Goal: Task Accomplishment & Management: Use online tool/utility

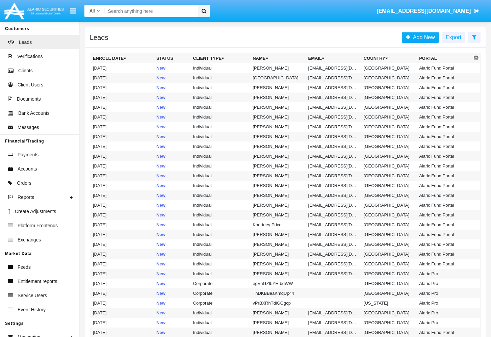
click at [110, 14] on input "Search" at bounding box center [151, 11] width 92 height 13
click at [149, 11] on input "Search" at bounding box center [151, 11] width 92 height 13
type input "ф"
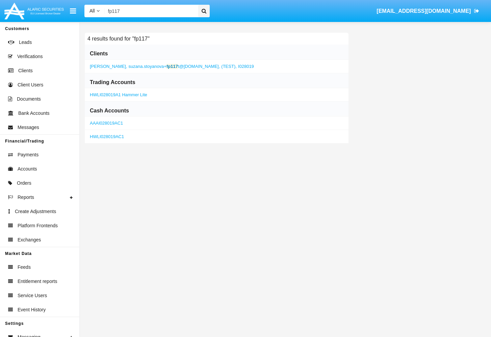
type input "fp117"
click at [180, 68] on span "suzana.stoyanova+ fp117 t@alaricsecurities.com," at bounding box center [175, 66] width 92 height 5
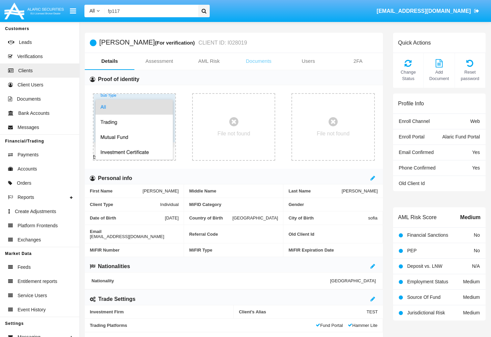
click at [255, 62] on link "Documents" at bounding box center [259, 61] width 50 height 16
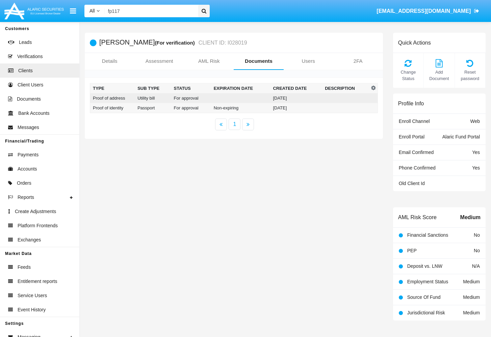
click at [244, 98] on td at bounding box center [240, 98] width 59 height 10
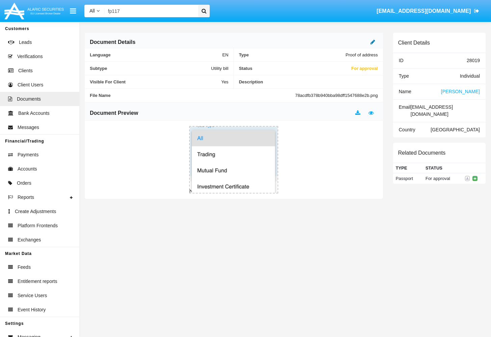
click at [374, 45] on link at bounding box center [373, 42] width 5 height 6
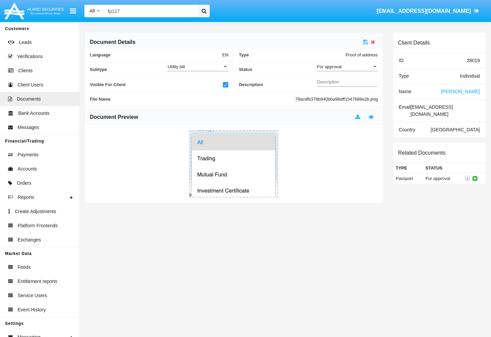
click at [353, 68] on div "For approval" at bounding box center [344, 67] width 55 height 6
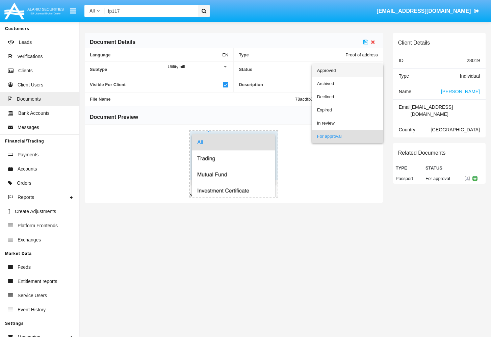
click at [353, 68] on span "Approved" at bounding box center [347, 70] width 61 height 13
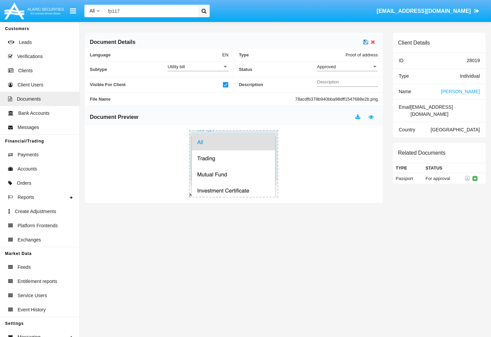
click at [367, 44] on icon at bounding box center [366, 41] width 5 height 5
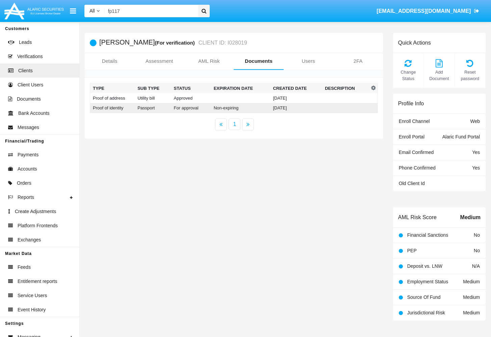
click at [281, 109] on td "07/01/25" at bounding box center [296, 108] width 52 height 10
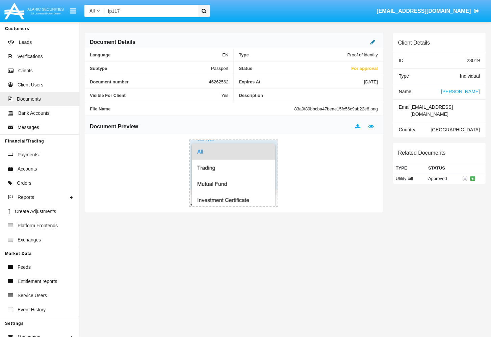
click at [373, 41] on icon at bounding box center [373, 41] width 5 height 5
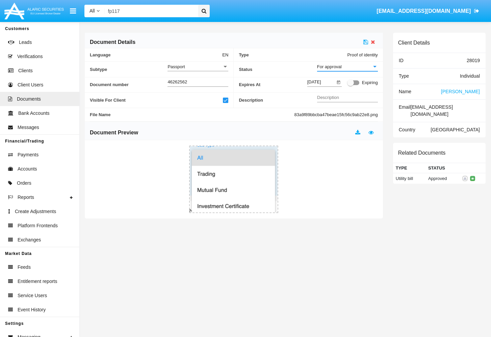
click at [354, 67] on div "For approval" at bounding box center [344, 67] width 55 height 6
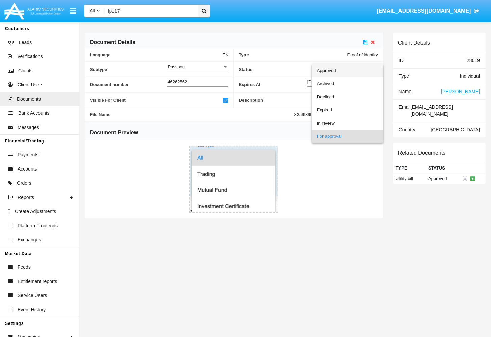
click at [354, 67] on span "Approved" at bounding box center [347, 70] width 61 height 13
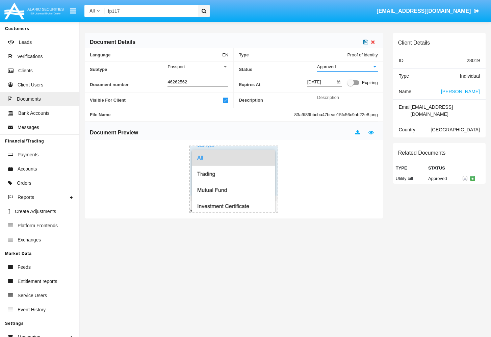
click at [365, 43] on icon at bounding box center [366, 41] width 5 height 5
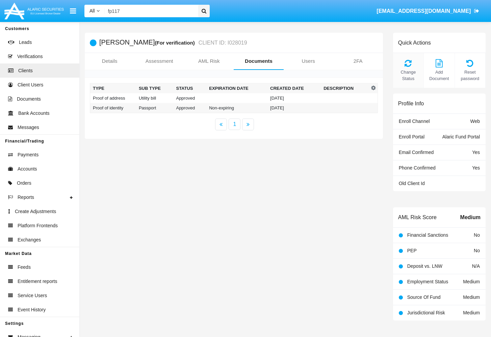
click at [403, 69] on div "Change Status" at bounding box center [408, 70] width 31 height 35
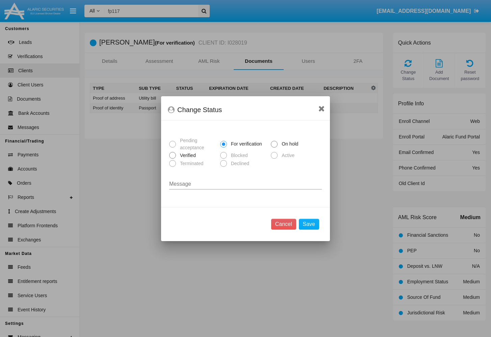
click at [186, 152] on span "Verified" at bounding box center [187, 155] width 22 height 7
click at [173, 159] on input "Verified" at bounding box center [172, 159] width 0 height 0
radio input "true"
click at [314, 227] on button "Save" at bounding box center [309, 224] width 20 height 11
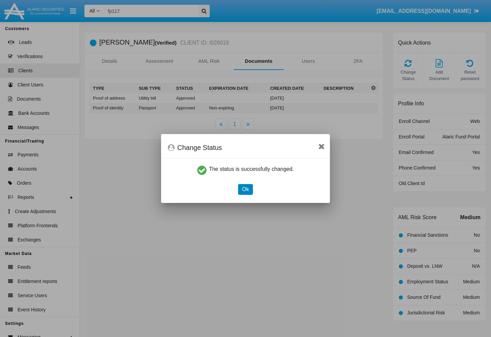
click at [244, 188] on button "Ok" at bounding box center [245, 189] width 15 height 11
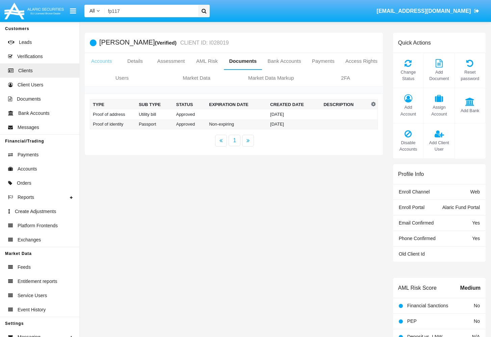
click at [98, 62] on link "Accounts" at bounding box center [101, 61] width 33 height 16
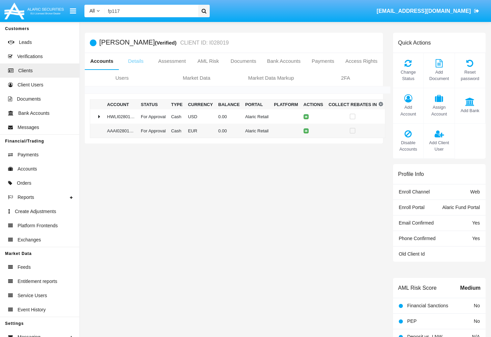
click at [136, 67] on link "Details" at bounding box center [136, 61] width 34 height 16
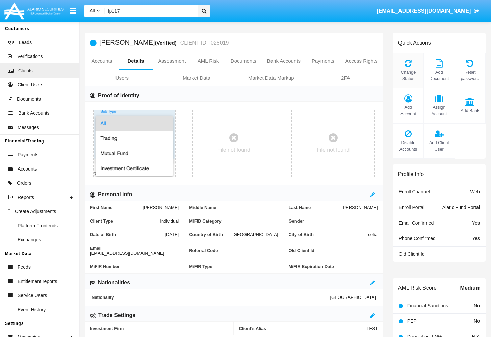
click at [407, 76] on span "Change Status" at bounding box center [409, 75] width 24 height 13
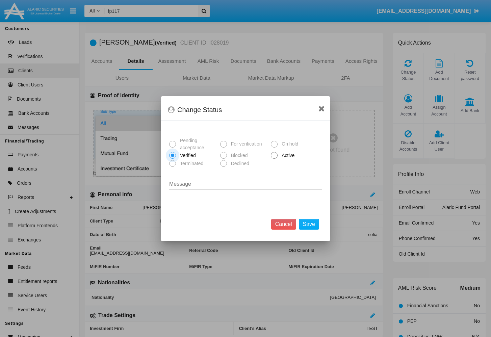
click at [293, 155] on span "Active" at bounding box center [287, 155] width 19 height 7
click at [274, 159] on input "Active" at bounding box center [274, 159] width 0 height 0
radio input "true"
click at [314, 224] on button "Save" at bounding box center [309, 224] width 20 height 11
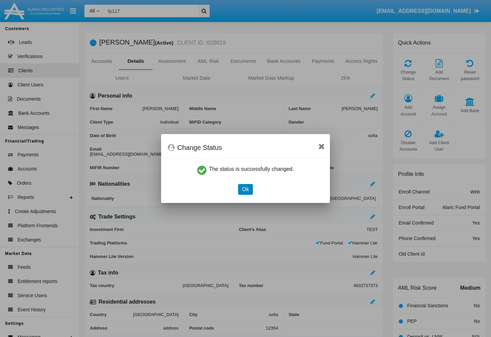
click at [244, 189] on button "Ok" at bounding box center [245, 189] width 15 height 11
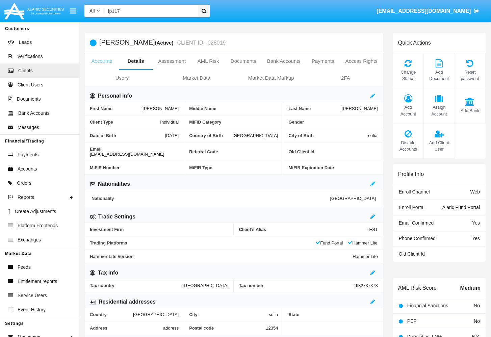
click at [103, 64] on link "Accounts" at bounding box center [102, 61] width 34 height 16
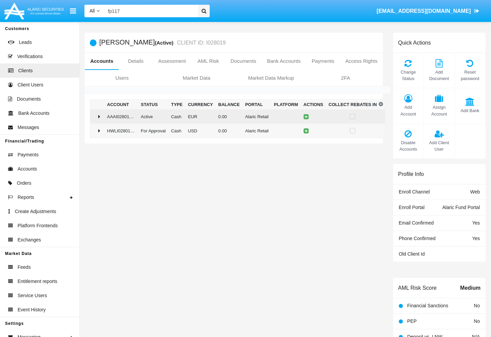
click at [97, 116] on div at bounding box center [97, 116] width 9 height 5
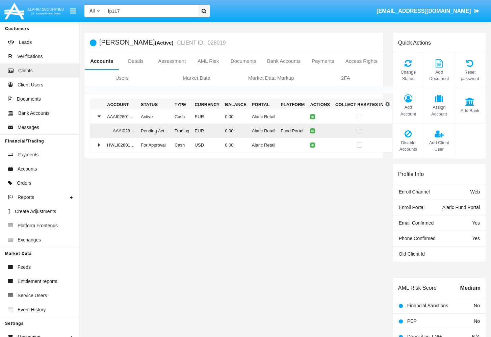
click at [162, 129] on td "Pending Activation" at bounding box center [155, 131] width 34 height 14
click at [314, 134] on td at bounding box center [320, 131] width 25 height 14
click at [314, 131] on icon at bounding box center [312, 130] width 3 height 3
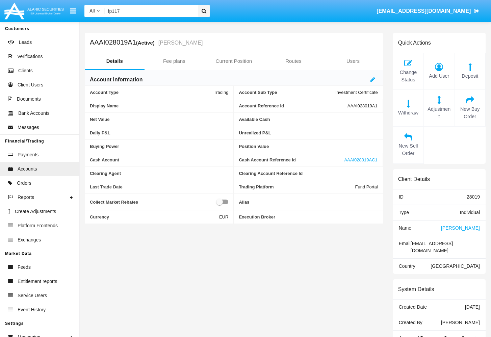
click at [421, 242] on span "suzana.stoyanova+fp117t@alaricsecurities.com" at bounding box center [432, 247] width 42 height 13
copy span "suzana.stoyanova+fp117t@alaricsecurities.com"
click at [471, 228] on span "[PERSON_NAME]" at bounding box center [460, 227] width 39 height 5
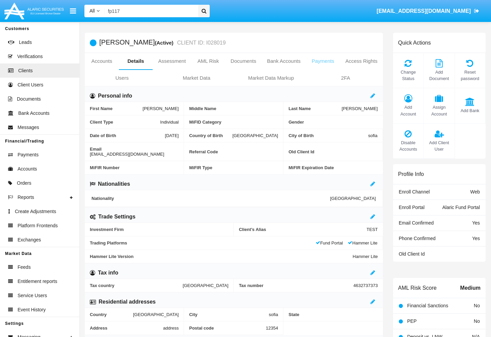
click at [323, 59] on link "Payments" at bounding box center [323, 61] width 34 height 16
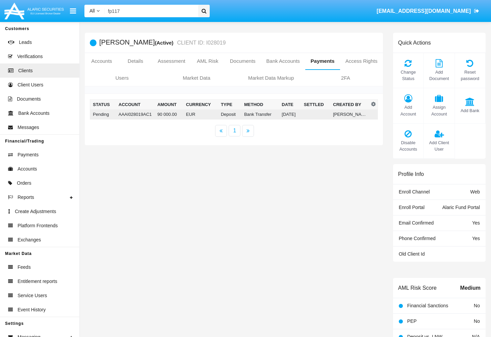
click at [274, 117] on td "Bank Transfer" at bounding box center [261, 115] width 38 height 10
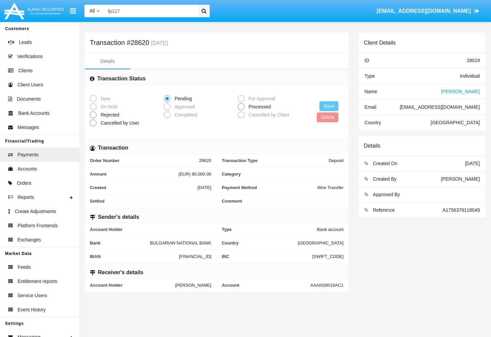
click at [260, 109] on span "Processed" at bounding box center [259, 106] width 28 height 7
click at [241, 110] on input "Processed" at bounding box center [241, 110] width 0 height 0
radio input "true"
click at [330, 109] on button "Save" at bounding box center [329, 106] width 19 height 10
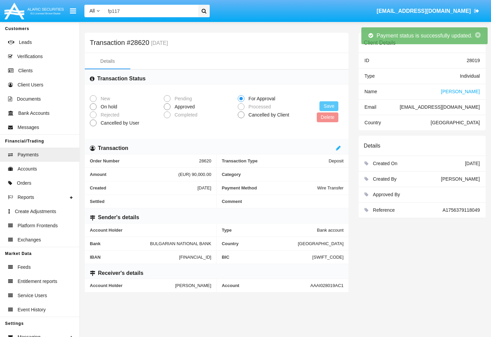
click at [185, 106] on span "Approved" at bounding box center [184, 106] width 26 height 7
click at [167, 110] on input "Approved" at bounding box center [167, 110] width 0 height 0
radio input "true"
click at [332, 106] on button "Save" at bounding box center [329, 106] width 19 height 10
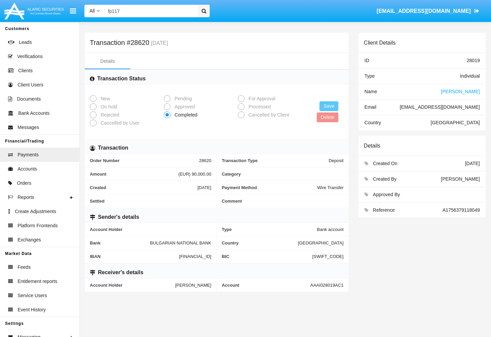
click at [459, 41] on div "Client Details" at bounding box center [422, 43] width 127 height 20
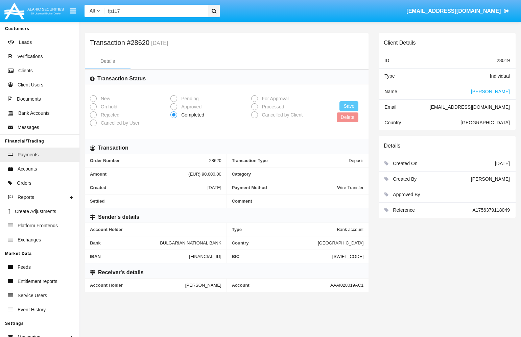
click at [491, 90] on span "[PERSON_NAME]" at bounding box center [490, 91] width 39 height 5
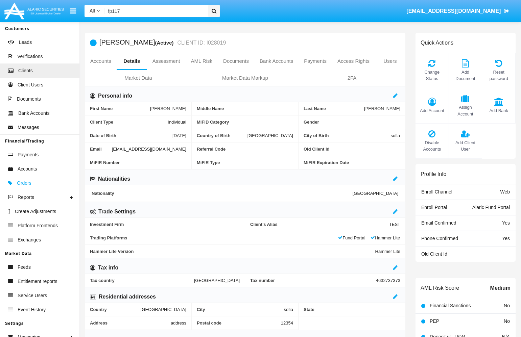
click at [22, 182] on span "Orders" at bounding box center [24, 183] width 15 height 7
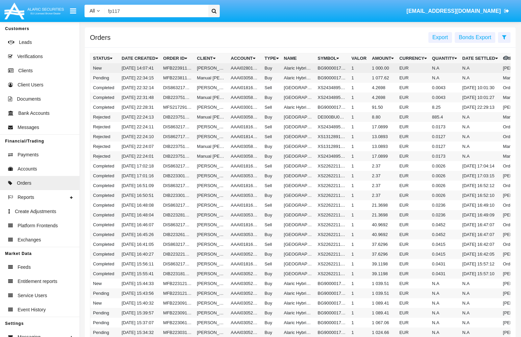
click at [140, 69] on td "[DATE] 14:07:41" at bounding box center [140, 68] width 42 height 10
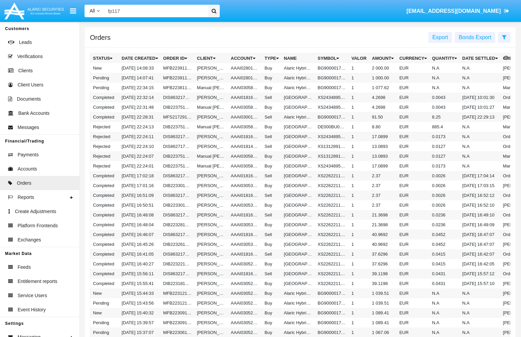
click at [170, 9] on input "fp117" at bounding box center [155, 11] width 101 height 13
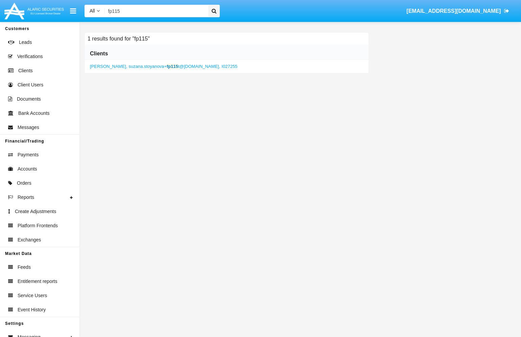
click at [172, 68] on span "suzana.stoyanova+ fp115 t@alaricsecurities.com," at bounding box center [175, 66] width 92 height 5
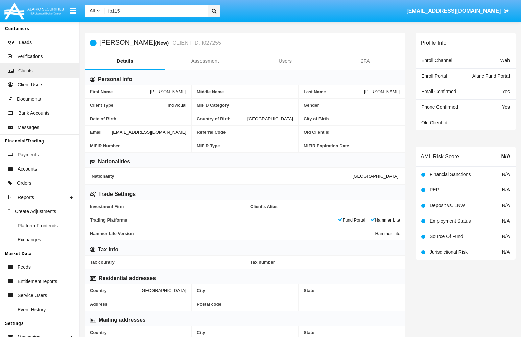
click at [112, 135] on span "suzana.stoyanova+fp115t@alaricsecurities.com" at bounding box center [149, 132] width 74 height 5
copy span "suzana.stoyanova+fp115t@alaricsecurities.com"
click at [160, 12] on input "fp115" at bounding box center [155, 11] width 101 height 13
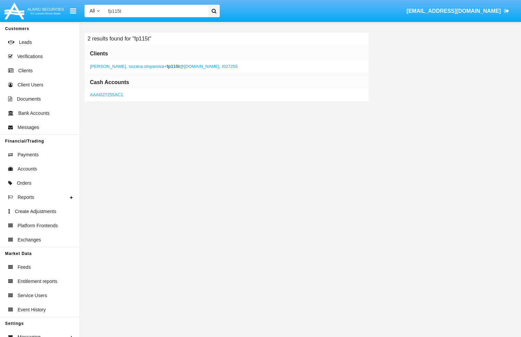
type input "fp115t"
click at [151, 66] on span "suzana.stoyanova+ fp115t @alaricsecurities.com," at bounding box center [175, 66] width 92 height 5
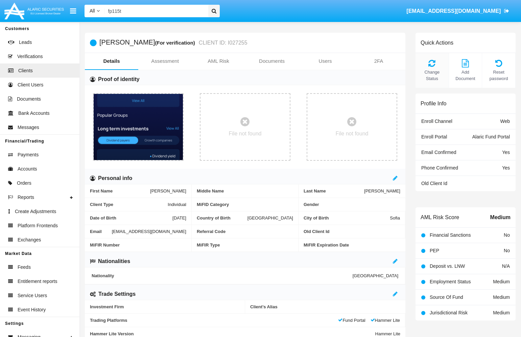
click at [433, 65] on icon at bounding box center [432, 63] width 26 height 8
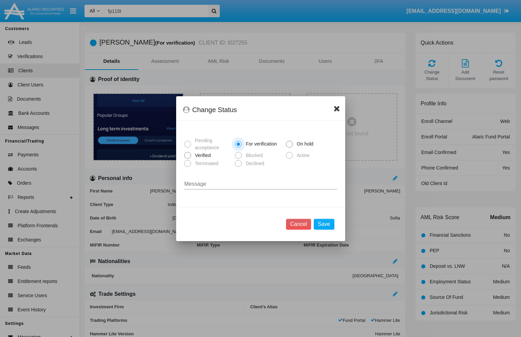
click at [338, 105] on icon at bounding box center [337, 108] width 6 height 8
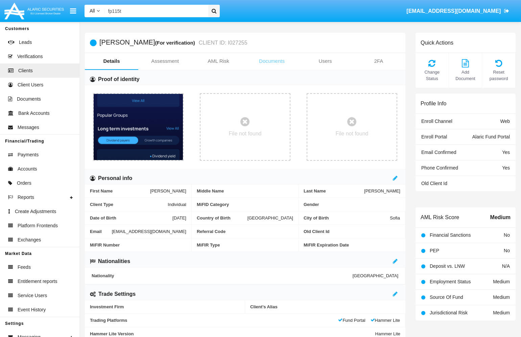
click at [280, 61] on link "Documents" at bounding box center [271, 61] width 53 height 16
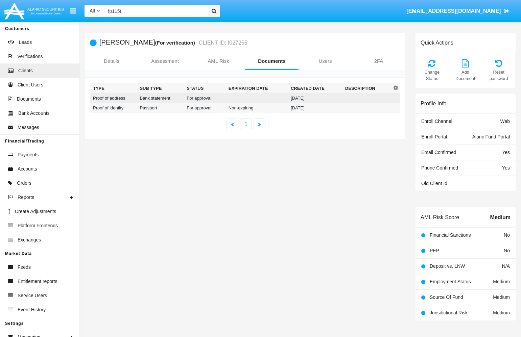
click at [187, 99] on td "For approval" at bounding box center [205, 98] width 42 height 10
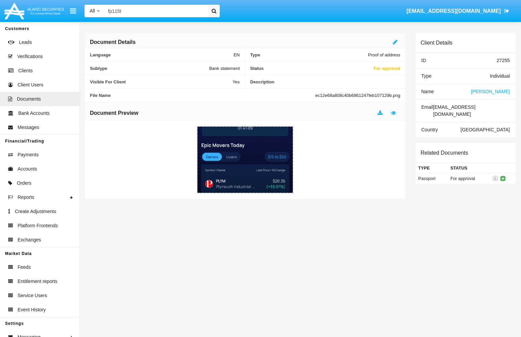
click at [392, 39] on div "Document Details" at bounding box center [245, 41] width 320 height 16
click at [395, 43] on icon at bounding box center [395, 41] width 5 height 5
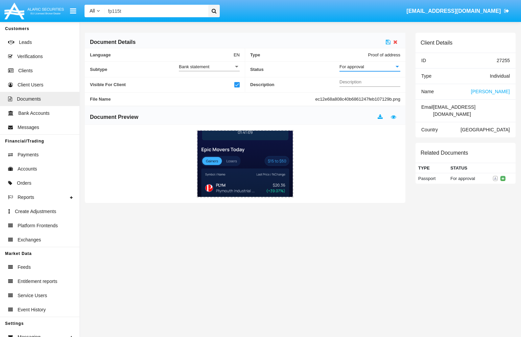
click at [364, 68] on span "For approval" at bounding box center [351, 66] width 25 height 5
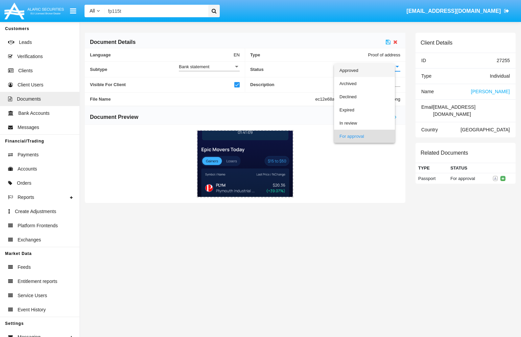
click at [364, 68] on span "Approved" at bounding box center [364, 70] width 50 height 13
click at [388, 41] on icon at bounding box center [388, 41] width 5 height 5
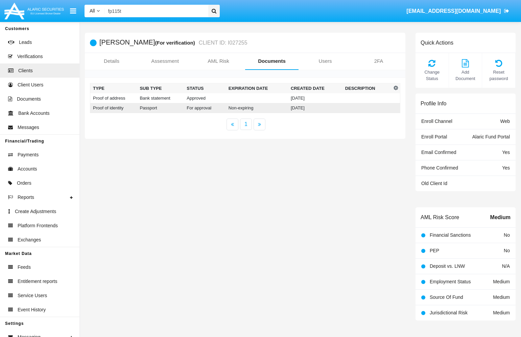
click at [308, 107] on td "[DATE]" at bounding box center [315, 108] width 54 height 10
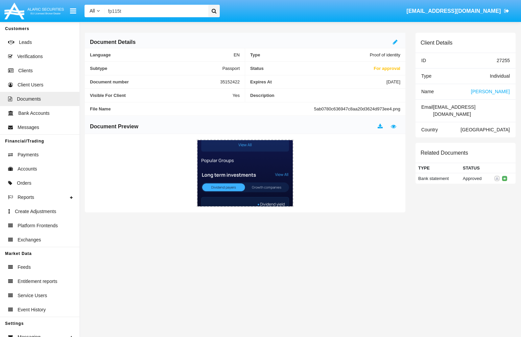
click at [396, 46] on div at bounding box center [396, 42] width 7 height 8
click at [395, 42] on icon at bounding box center [395, 41] width 5 height 5
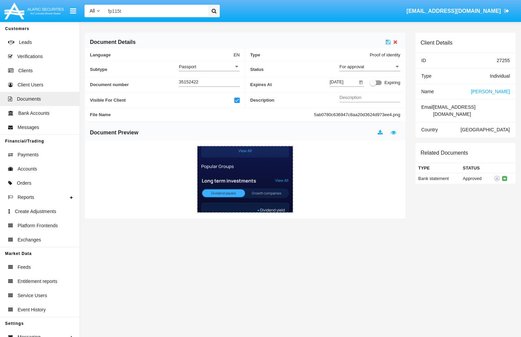
click at [375, 65] on div "For approval" at bounding box center [366, 67] width 55 height 6
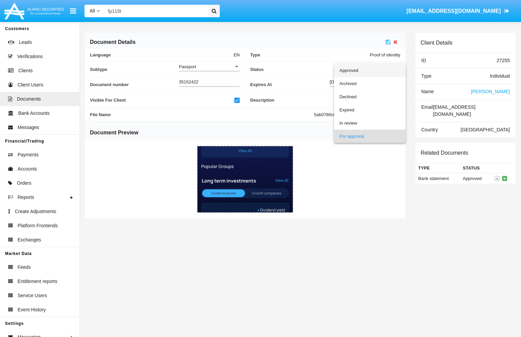
click at [375, 67] on span "Approved" at bounding box center [369, 70] width 61 height 13
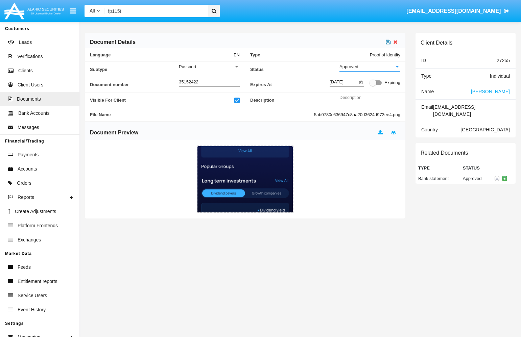
click at [387, 40] on icon at bounding box center [388, 41] width 5 height 5
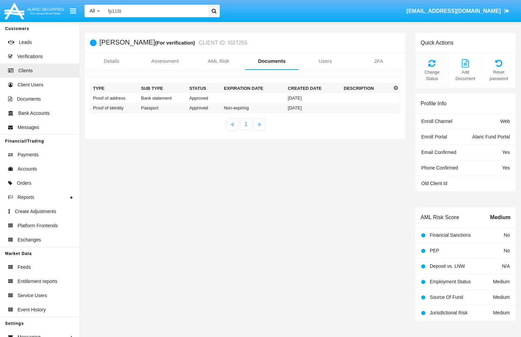
click at [430, 69] on span "Change Status" at bounding box center [432, 75] width 26 height 13
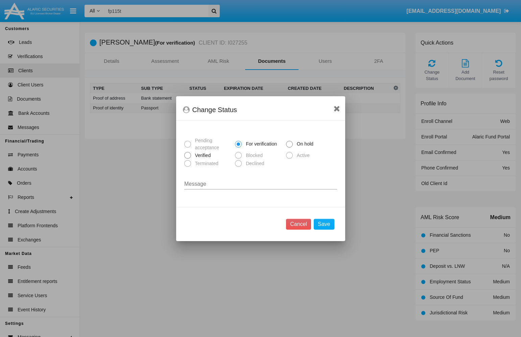
click at [199, 159] on span "Verified" at bounding box center [202, 155] width 22 height 7
click at [188, 159] on input "Verified" at bounding box center [187, 159] width 0 height 0
radio input "true"
click at [324, 222] on button "Save" at bounding box center [324, 224] width 20 height 11
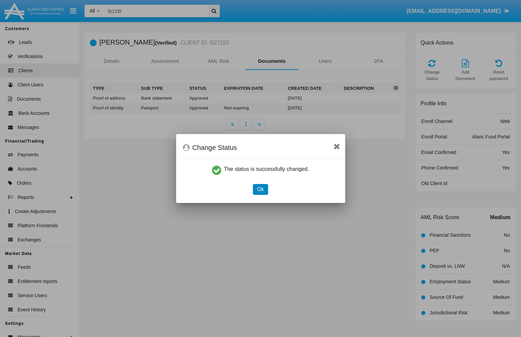
click at [255, 192] on button "Ok" at bounding box center [260, 189] width 15 height 11
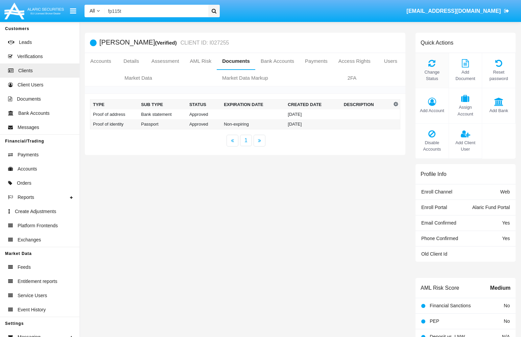
click at [431, 64] on icon at bounding box center [432, 63] width 26 height 8
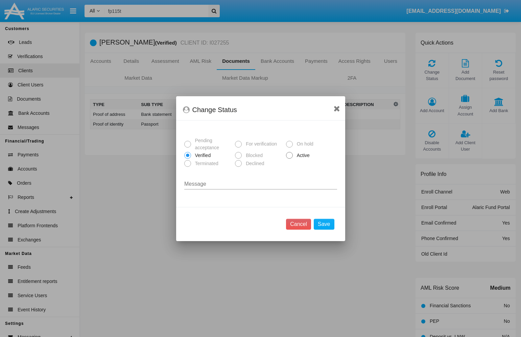
click at [305, 158] on span "Active" at bounding box center [302, 155] width 19 height 7
click at [289, 159] on input "Active" at bounding box center [289, 159] width 0 height 0
radio input "true"
click at [320, 226] on button "Save" at bounding box center [324, 224] width 20 height 11
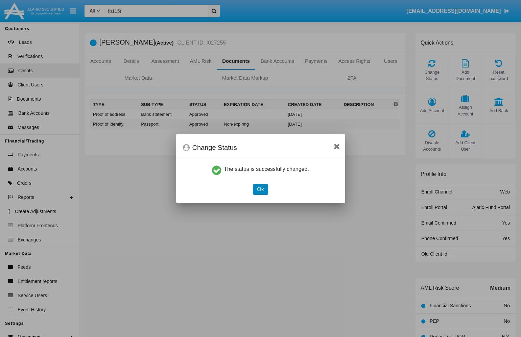
click at [264, 188] on button "Ok" at bounding box center [260, 189] width 15 height 11
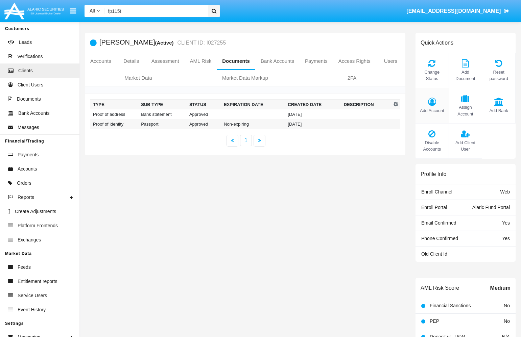
click at [436, 104] on icon at bounding box center [432, 102] width 26 height 8
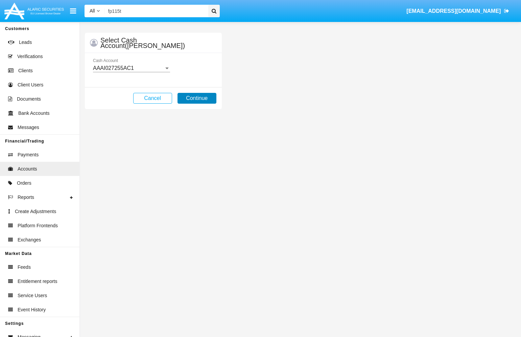
click at [190, 101] on button "Continue" at bounding box center [196, 98] width 39 height 11
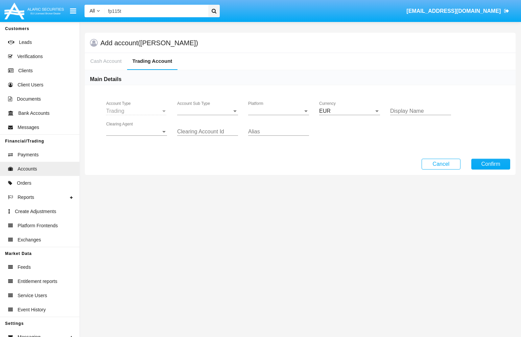
click at [214, 114] on span "Account Sub Type" at bounding box center [204, 111] width 55 height 6
click at [214, 114] on span "Mutual Fund" at bounding box center [208, 116] width 63 height 16
click at [295, 113] on span "Platform" at bounding box center [275, 111] width 55 height 6
click at [295, 113] on span "Fund Portal" at bounding box center [278, 116] width 61 height 16
click at [152, 134] on span "Clearing Agent" at bounding box center [133, 132] width 55 height 6
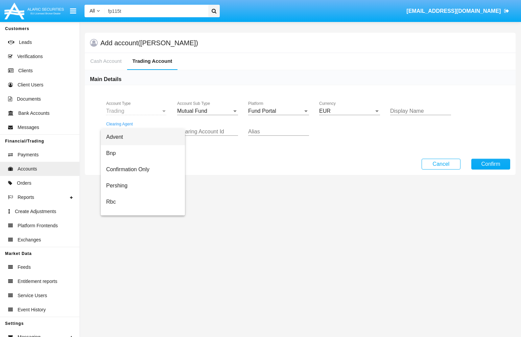
click at [152, 134] on span "Advent" at bounding box center [142, 137] width 73 height 16
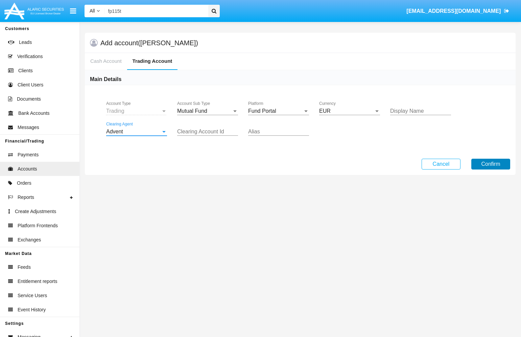
click at [491, 167] on button "Confirm" at bounding box center [490, 164] width 39 height 11
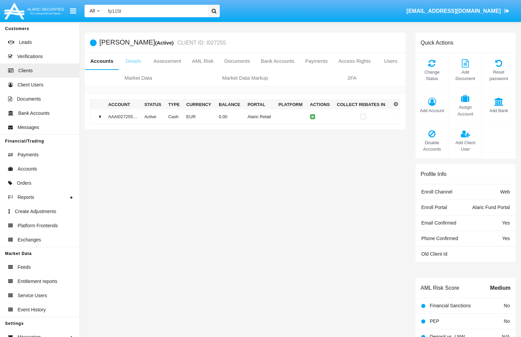
click at [132, 61] on link "Details" at bounding box center [133, 61] width 29 height 16
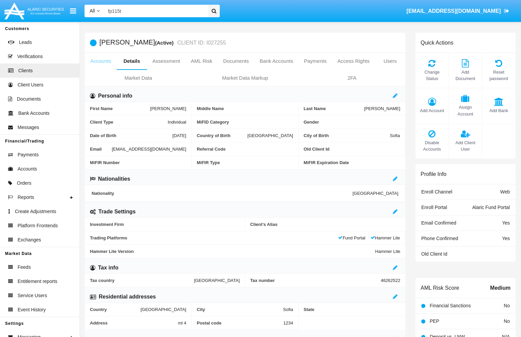
click at [99, 62] on link "Accounts" at bounding box center [101, 61] width 32 height 16
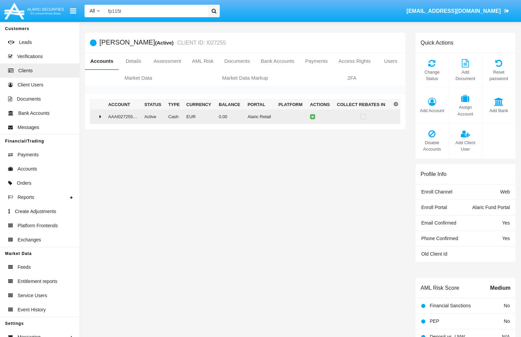
click at [100, 119] on icon at bounding box center [100, 116] width 2 height 5
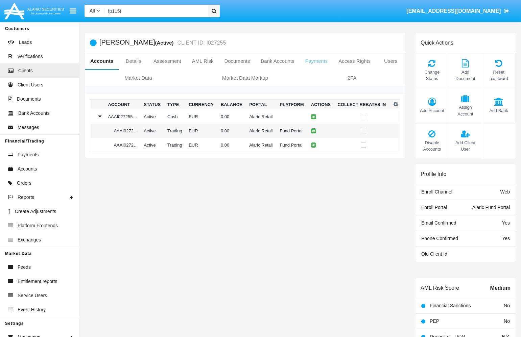
click at [319, 62] on link "Payments" at bounding box center [316, 61] width 33 height 16
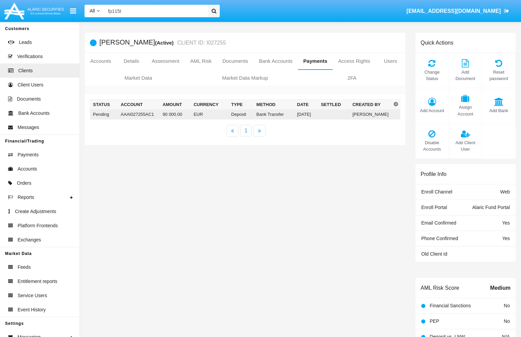
click at [195, 113] on td "EUR" at bounding box center [210, 115] width 38 height 10
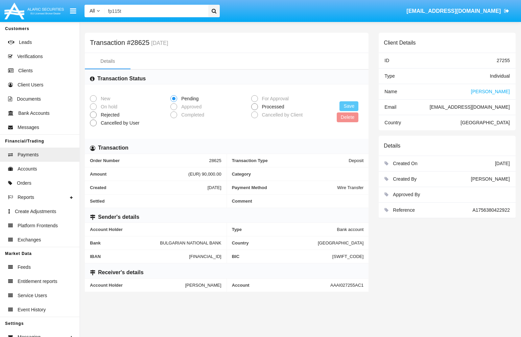
click at [269, 107] on span "Processed" at bounding box center [272, 106] width 28 height 7
click at [255, 110] on input "Processed" at bounding box center [254, 110] width 0 height 0
radio input "true"
click at [348, 106] on button "Save" at bounding box center [348, 106] width 19 height 10
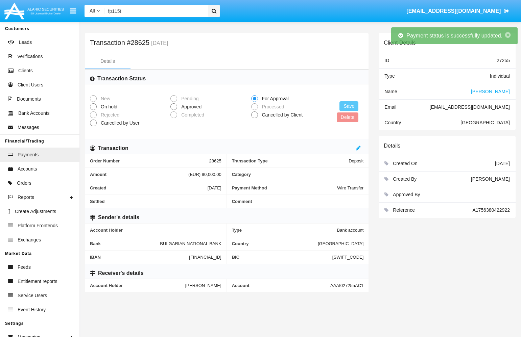
click at [190, 107] on span "Approved" at bounding box center [190, 106] width 26 height 7
click at [174, 110] on input "Approved" at bounding box center [173, 110] width 0 height 0
radio input "true"
click at [341, 106] on button "Save" at bounding box center [348, 106] width 19 height 10
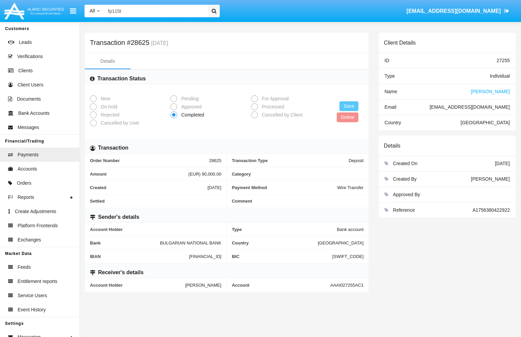
click at [491, 89] on span "[PERSON_NAME]" at bounding box center [490, 91] width 39 height 5
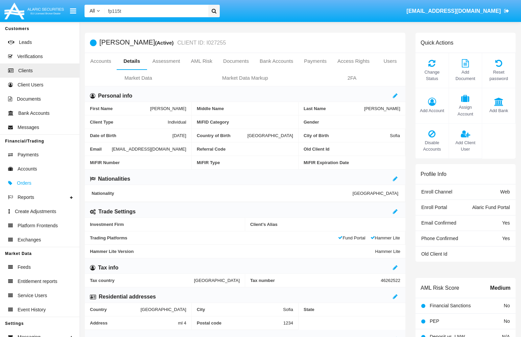
click at [24, 186] on span "Orders" at bounding box center [24, 183] width 15 height 7
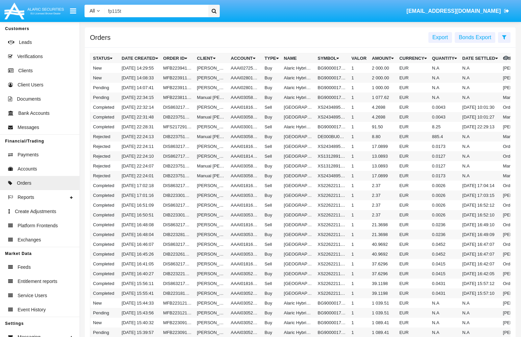
click at [154, 13] on input "fp115t" at bounding box center [155, 11] width 101 height 13
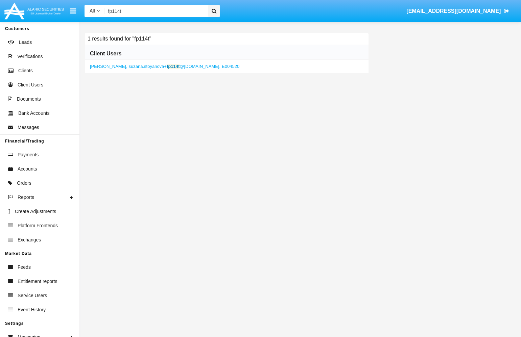
type input "fp114t"
click at [173, 68] on b "fp114t" at bounding box center [173, 66] width 13 height 5
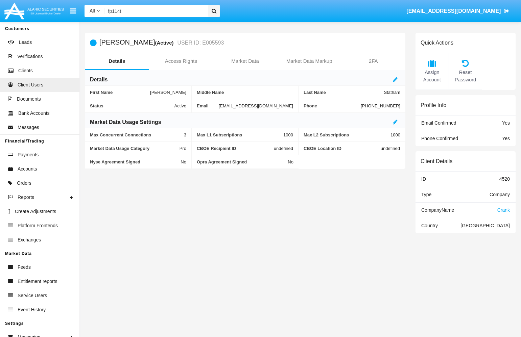
click at [219, 108] on span "suzana.stoyanova+fp114t@alaricsecurities.com" at bounding box center [256, 105] width 74 height 5
copy span "suzana.stoyanova+fp114t@alaricsecurities.com"
click at [20, 185] on span "Orders" at bounding box center [24, 183] width 15 height 7
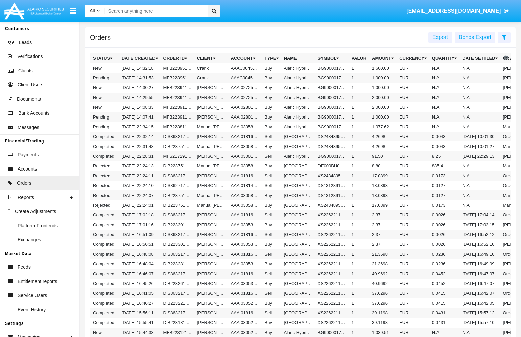
click at [171, 13] on input "Search" at bounding box center [155, 11] width 101 height 13
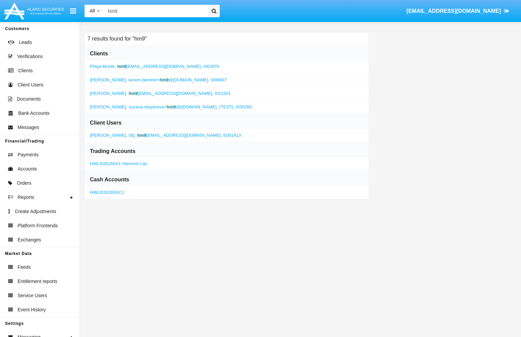
type input "hm9"
click at [188, 107] on span "suzana.stoyanova+ hm9 t@[DOMAIN_NAME]," at bounding box center [173, 106] width 89 height 5
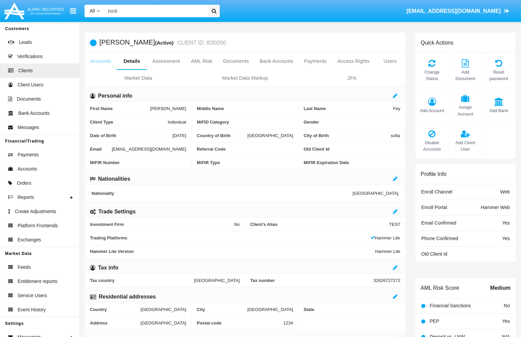
click at [104, 63] on link "Accounts" at bounding box center [101, 61] width 32 height 16
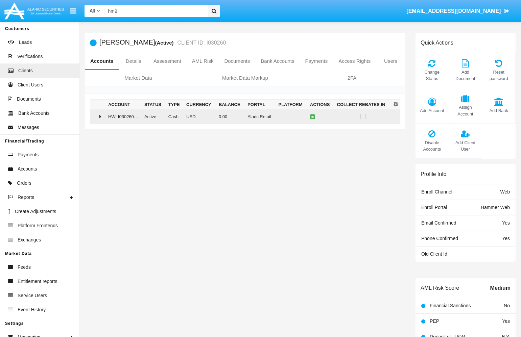
click at [95, 119] on div at bounding box center [98, 116] width 10 height 5
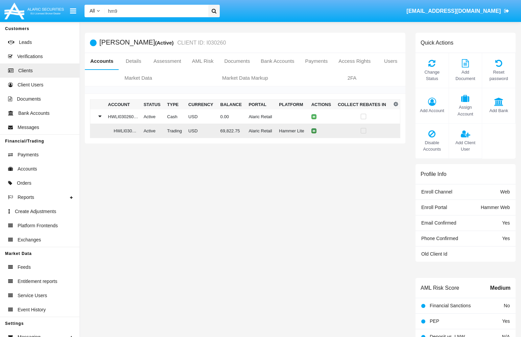
click at [315, 129] on icon at bounding box center [313, 130] width 3 height 3
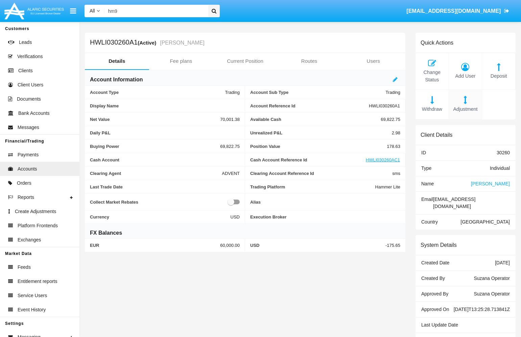
click at [471, 102] on icon at bounding box center [465, 100] width 26 height 8
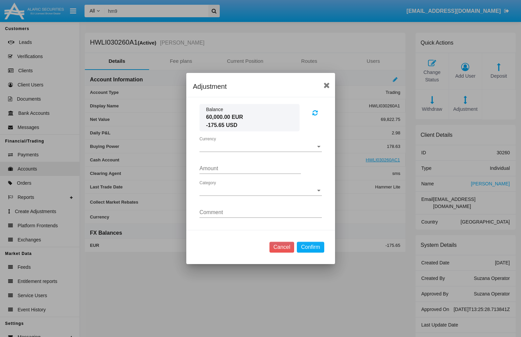
click at [260, 142] on div "Currency Currency" at bounding box center [260, 144] width 122 height 15
click at [243, 150] on span "USD" at bounding box center [260, 152] width 122 height 16
click at [219, 170] on input "Amount" at bounding box center [249, 169] width 101 height 6
type input "200.0000"
click at [234, 190] on span "Category" at bounding box center [257, 191] width 116 height 6
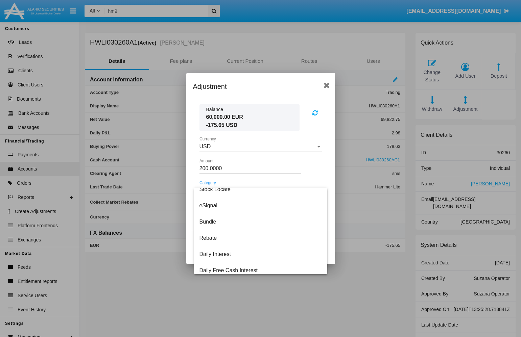
scroll to position [157, 0]
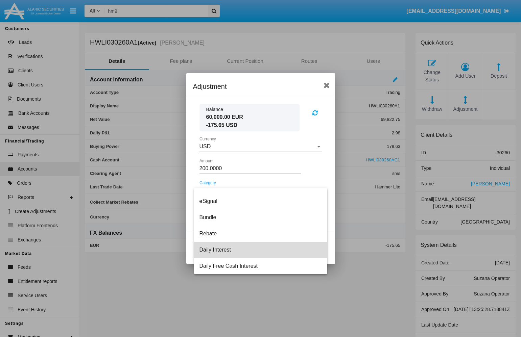
click at [233, 246] on span "Daily Interest" at bounding box center [260, 250] width 122 height 16
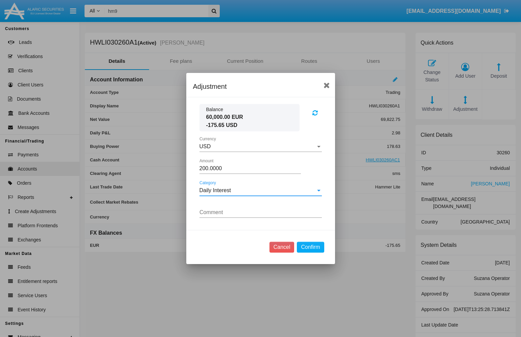
click at [239, 212] on input "Comment" at bounding box center [260, 213] width 122 height 6
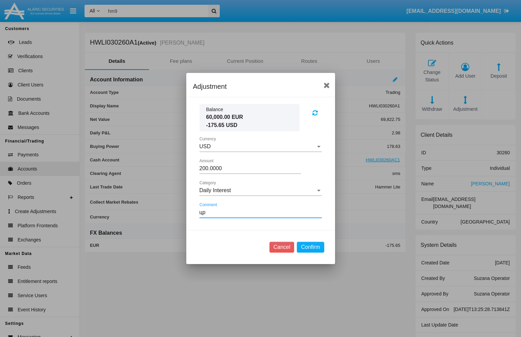
type input "ц"
type input "s"
type input "crm4317"
click at [314, 245] on button "Confirm" at bounding box center [310, 247] width 27 height 11
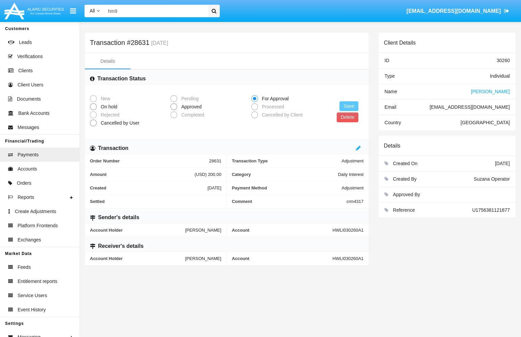
click at [199, 110] on span "Approved" at bounding box center [190, 106] width 26 height 7
click at [174, 110] on input "Approved" at bounding box center [173, 110] width 0 height 0
radio input "true"
click at [430, 108] on span "[EMAIL_ADDRESS][DOMAIN_NAME]" at bounding box center [470, 106] width 80 height 5
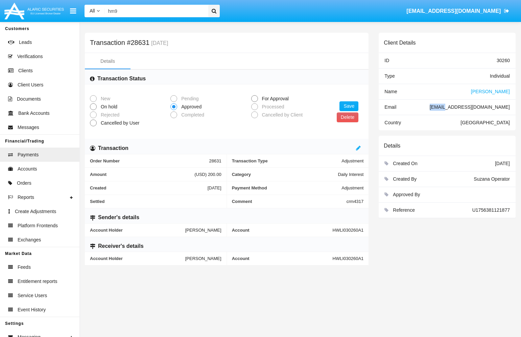
click at [430, 108] on span "[EMAIL_ADDRESS][DOMAIN_NAME]" at bounding box center [470, 106] width 80 height 5
copy span "[EMAIL_ADDRESS][DOMAIN_NAME]"
click at [350, 107] on button "Save" at bounding box center [348, 106] width 19 height 10
click at [496, 91] on span "[PERSON_NAME]" at bounding box center [490, 91] width 39 height 5
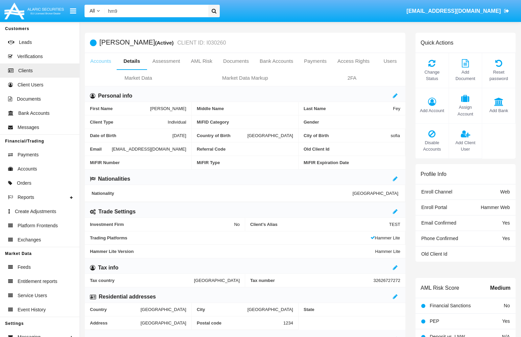
click at [102, 61] on link "Accounts" at bounding box center [101, 61] width 32 height 16
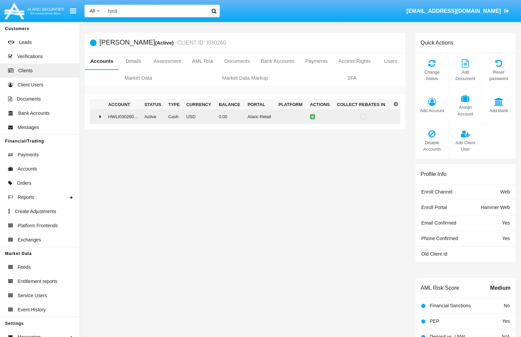
click at [101, 116] on icon at bounding box center [100, 116] width 2 height 5
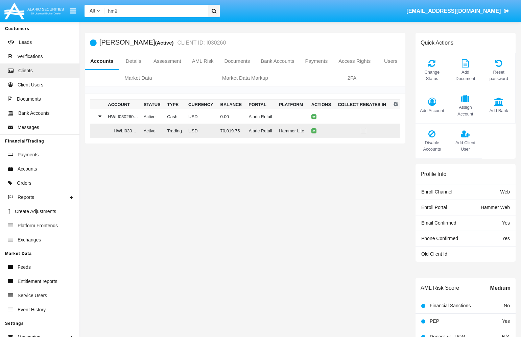
click at [317, 130] on td at bounding box center [322, 131] width 27 height 15
click at [314, 132] on icon at bounding box center [313, 130] width 3 height 3
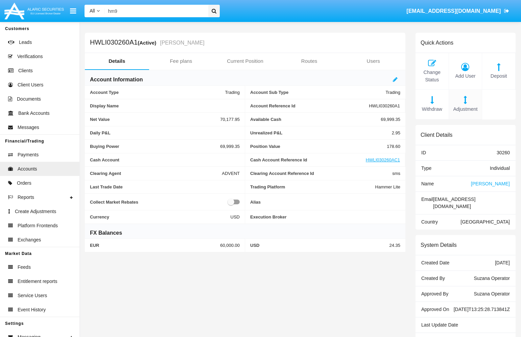
click at [465, 105] on div "Adjustment" at bounding box center [465, 105] width 33 height 30
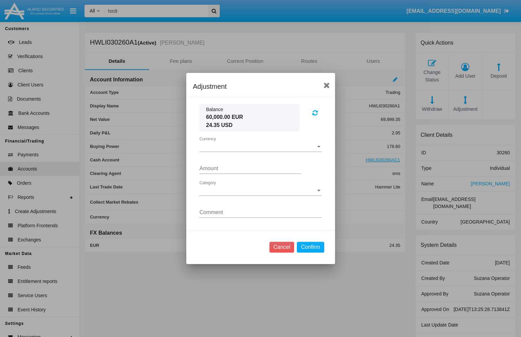
click at [238, 150] on div "Currency Currency" at bounding box center [260, 144] width 122 height 15
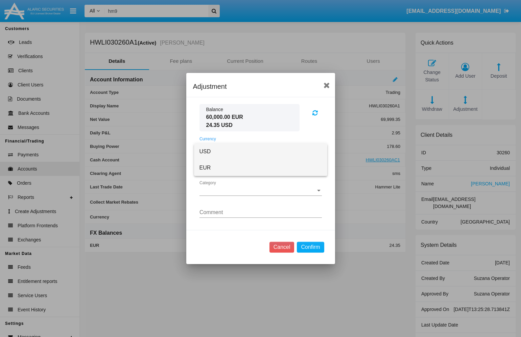
click at [235, 164] on span "EUR" at bounding box center [260, 168] width 122 height 16
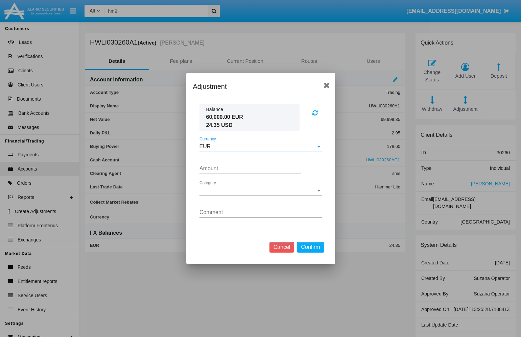
click at [227, 172] on div "Amount" at bounding box center [249, 166] width 101 height 15
type input "300.0000"
click at [232, 187] on div "Category Category" at bounding box center [260, 188] width 122 height 15
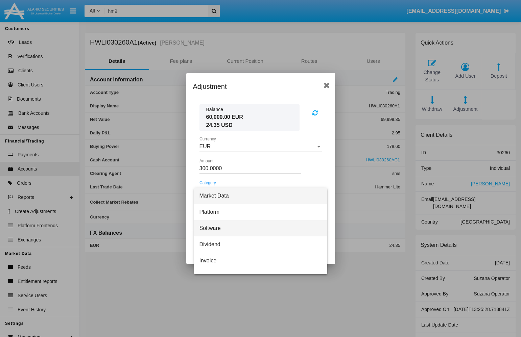
scroll to position [157, 0]
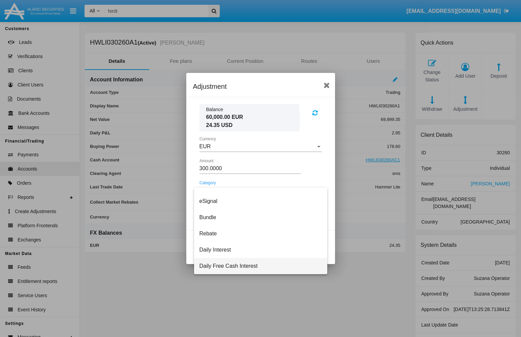
click at [231, 266] on span "Daily Free Cash Interest" at bounding box center [260, 266] width 122 height 16
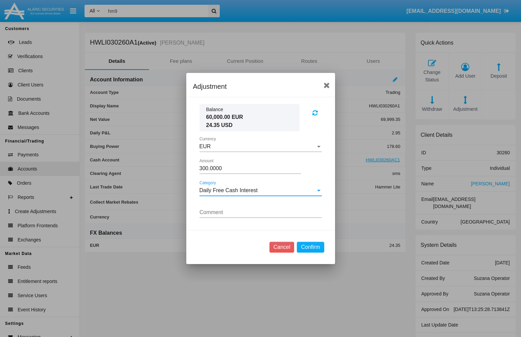
click at [234, 211] on input "Comment" at bounding box center [260, 213] width 122 height 6
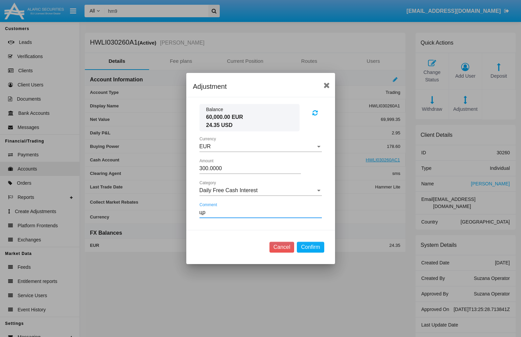
type input "ц"
type input "crm4317"
click at [316, 247] on button "Confirm" at bounding box center [310, 247] width 27 height 11
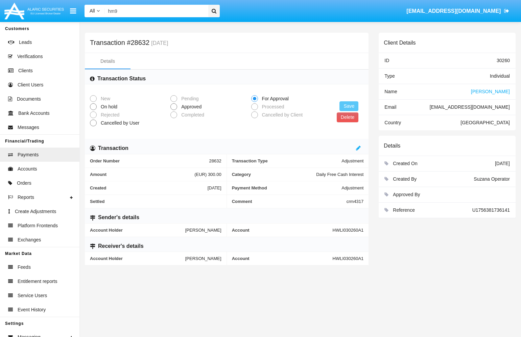
click at [178, 106] on span "Approved" at bounding box center [190, 106] width 26 height 7
click at [174, 110] on input "Approved" at bounding box center [173, 110] width 0 height 0
radio input "true"
click at [350, 104] on button "Save" at bounding box center [348, 106] width 19 height 10
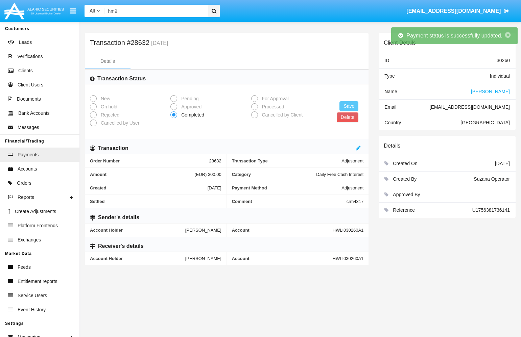
click at [503, 93] on span "[PERSON_NAME]" at bounding box center [490, 91] width 39 height 5
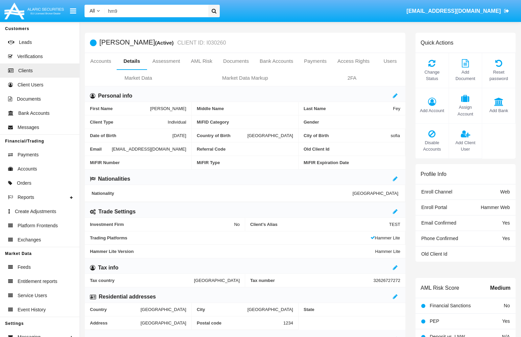
click at [128, 7] on input "hm9" at bounding box center [155, 11] width 101 height 13
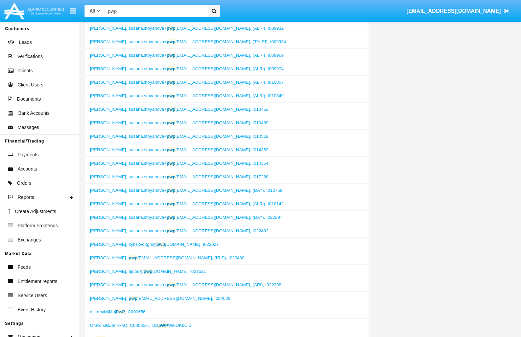
scroll to position [473, 0]
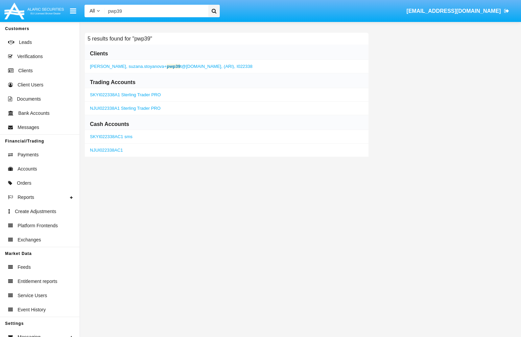
type input "pwp39"
click at [142, 95] on link "SKYI022338A1 Sterling Trader PRO" at bounding box center [125, 94] width 71 height 5
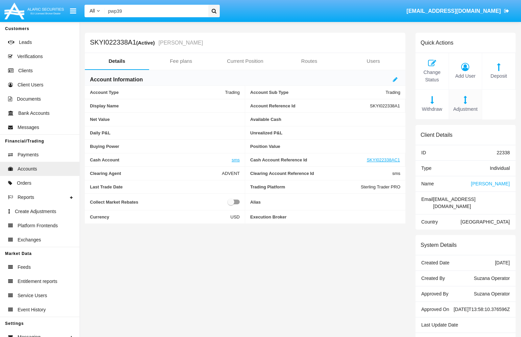
click at [472, 98] on icon at bounding box center [465, 100] width 26 height 8
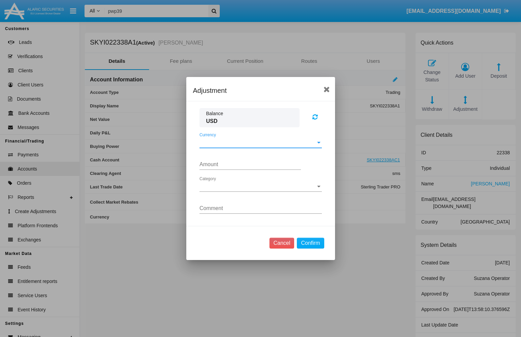
click at [262, 141] on span "Currency" at bounding box center [257, 143] width 116 height 6
click at [244, 147] on span "USD" at bounding box center [260, 148] width 122 height 16
click at [243, 165] on input "Amount" at bounding box center [249, 165] width 101 height 6
type input "100.0000"
click at [236, 190] on span "Category" at bounding box center [257, 187] width 116 height 6
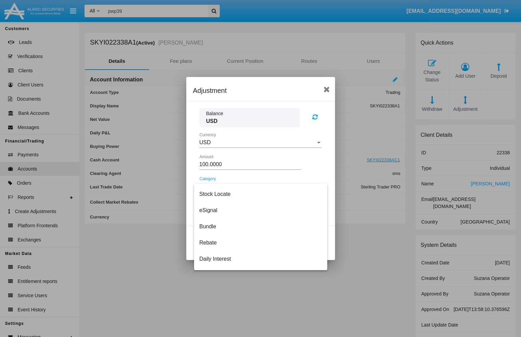
scroll to position [157, 0]
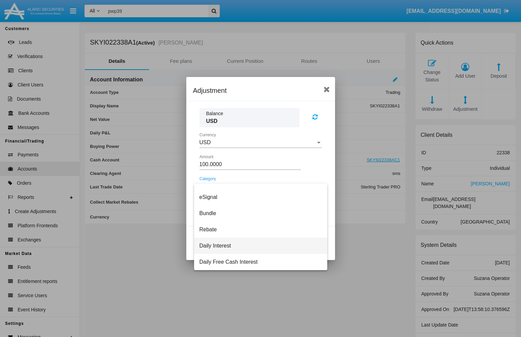
click at [232, 246] on span "Daily Interest" at bounding box center [260, 246] width 122 height 16
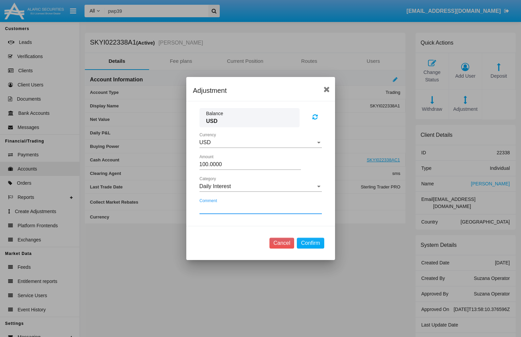
click at [237, 210] on input "Comment" at bounding box center [260, 209] width 122 height 6
type input "crm"
click at [315, 243] on button "Confirm" at bounding box center [310, 243] width 27 height 11
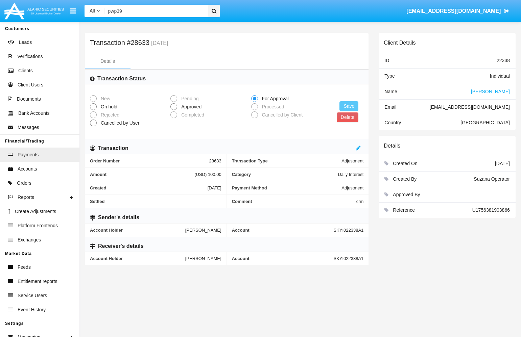
click at [180, 104] on span "Approved" at bounding box center [190, 106] width 26 height 7
click at [174, 110] on input "Approved" at bounding box center [173, 110] width 0 height 0
radio input "true"
click at [353, 109] on button "Save" at bounding box center [348, 106] width 19 height 10
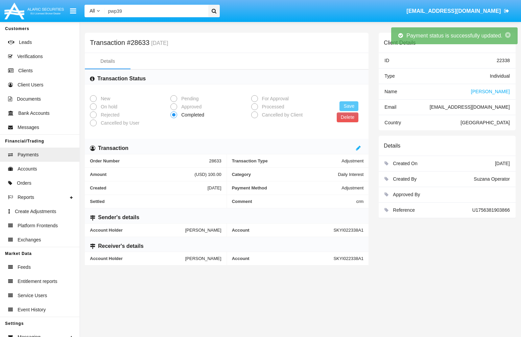
click at [499, 90] on span "[PERSON_NAME]" at bounding box center [490, 91] width 39 height 5
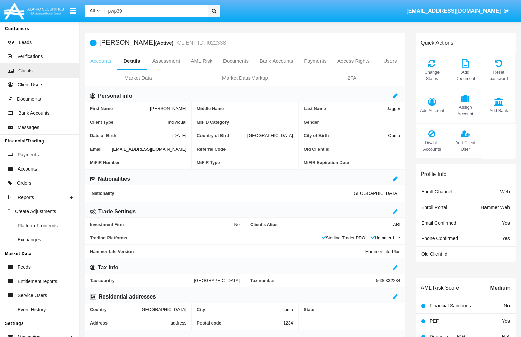
click at [96, 61] on link "Accounts" at bounding box center [101, 61] width 32 height 16
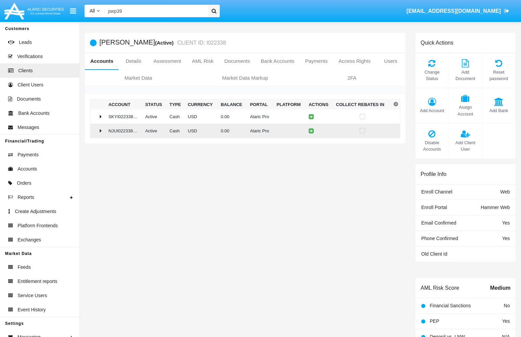
click at [97, 132] on div at bounding box center [98, 130] width 10 height 5
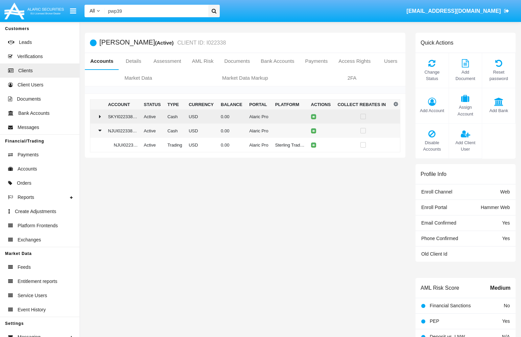
click at [102, 115] on td at bounding box center [97, 117] width 15 height 14
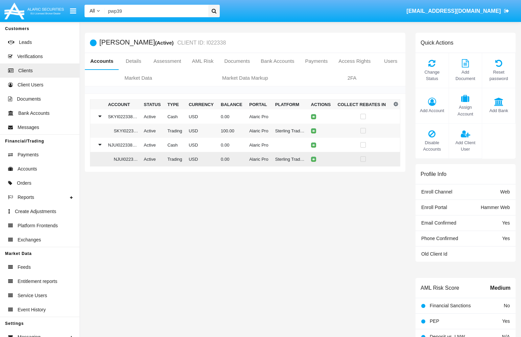
click at [120, 158] on td "NJUI022338A1" at bounding box center [123, 159] width 36 height 15
copy td "NJUI022338A1"
click at [38, 212] on span "Create Adjustments" at bounding box center [35, 211] width 41 height 7
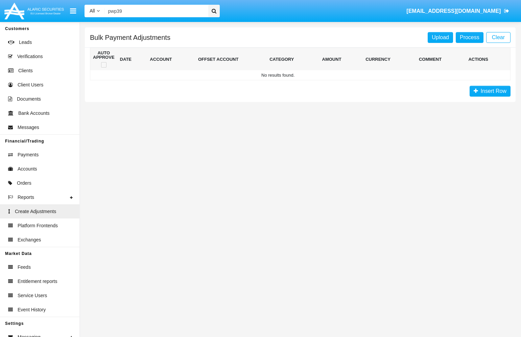
click at [153, 12] on input "pwp39" at bounding box center [155, 11] width 101 height 13
paste input "Search"
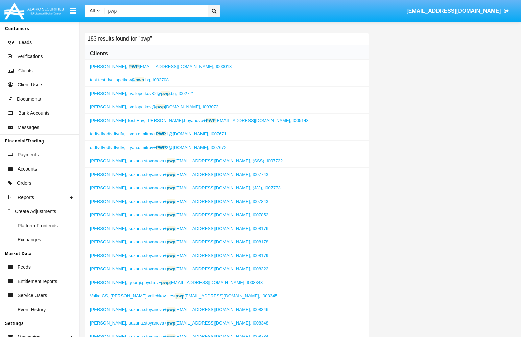
click at [158, 12] on input "pwp" at bounding box center [155, 11] width 101 height 13
paste input "HWLI029758A1"
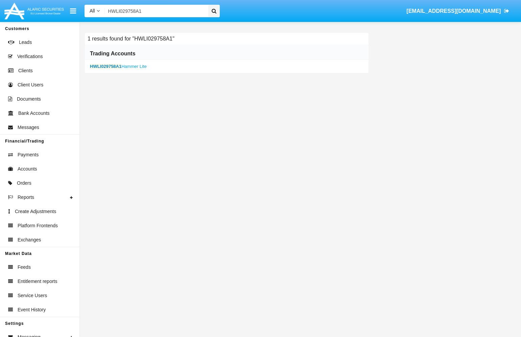
click at [99, 67] on b "HWLI029758A1" at bounding box center [105, 66] width 31 height 5
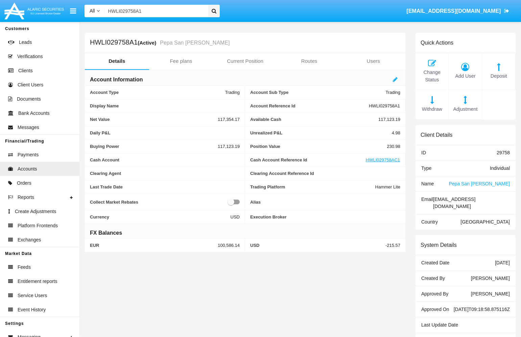
click at [169, 11] on input "HWLI029758A1" at bounding box center [155, 11] width 101 height 13
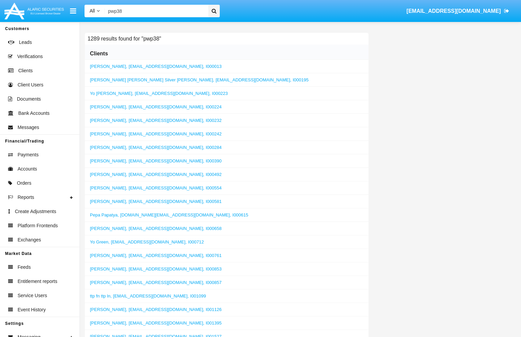
paste input "SKYI022338A1"
click at [109, 9] on input "SKYI022338A1" at bounding box center [155, 11] width 101 height 13
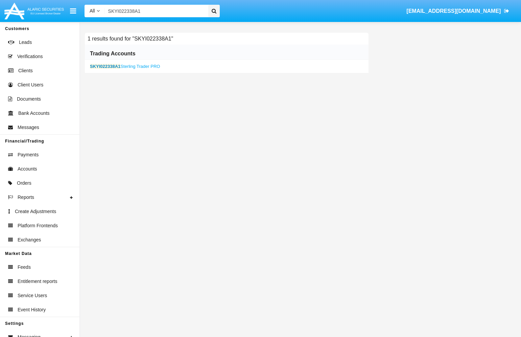
type input "SKYI022338A1"
click at [139, 68] on link "SKYI022338A1 Sterling Trader PRO" at bounding box center [125, 66] width 70 height 5
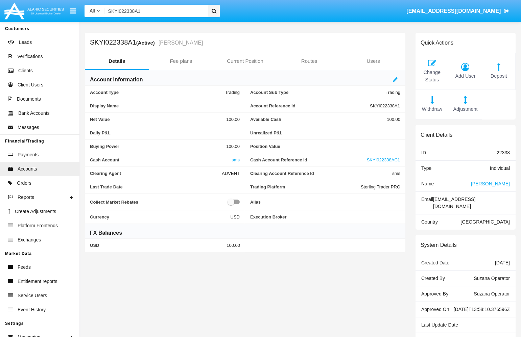
click at [502, 183] on span "[PERSON_NAME]" at bounding box center [490, 183] width 39 height 5
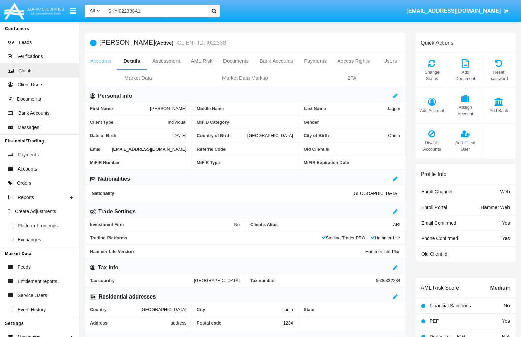
click at [95, 62] on link "Accounts" at bounding box center [101, 61] width 32 height 16
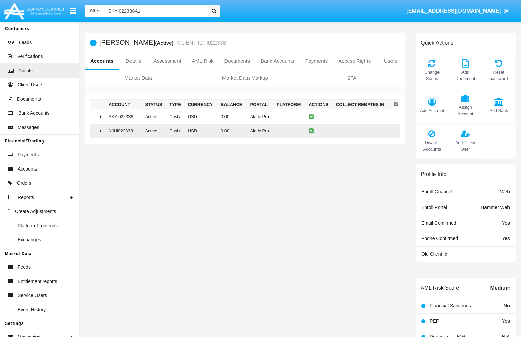
click at [99, 129] on div at bounding box center [98, 130] width 10 height 5
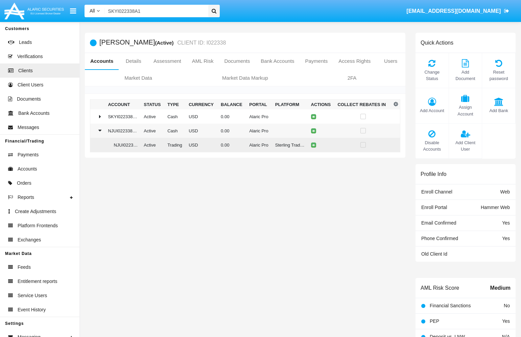
click at [113, 145] on td "NJUI022338A1" at bounding box center [123, 145] width 36 height 15
copy td "NJUI022338A1"
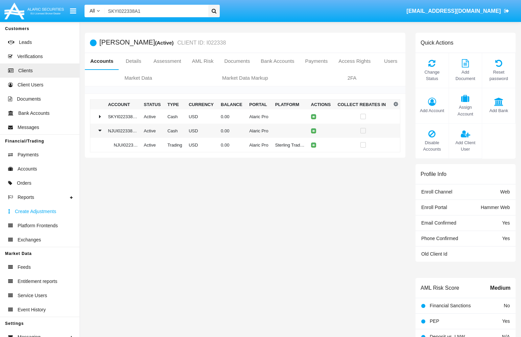
click at [38, 212] on span "Create Adjustments" at bounding box center [35, 211] width 41 height 7
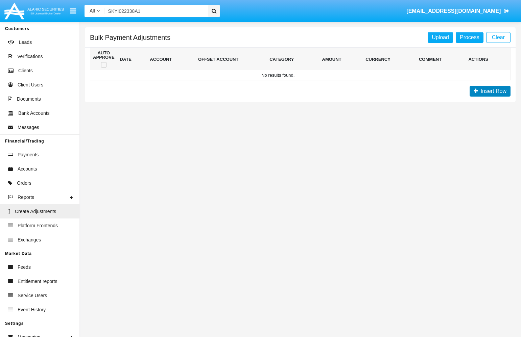
click at [497, 94] on span "Insert Row" at bounding box center [492, 91] width 28 height 6
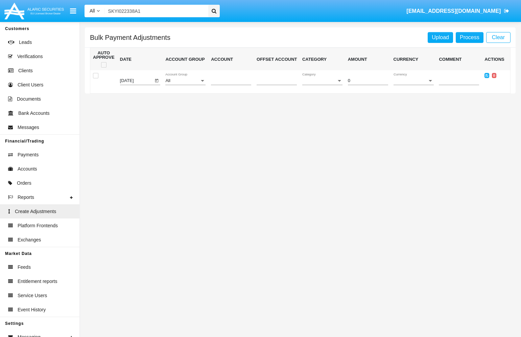
click at [225, 81] on input at bounding box center [231, 80] width 40 height 5
paste input "NJUI022338A1"
type input "NJUI022338A1"
click at [318, 80] on span "Category" at bounding box center [319, 80] width 34 height 5
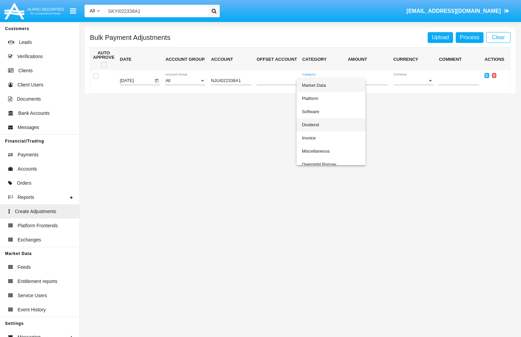
scroll to position [111, 0]
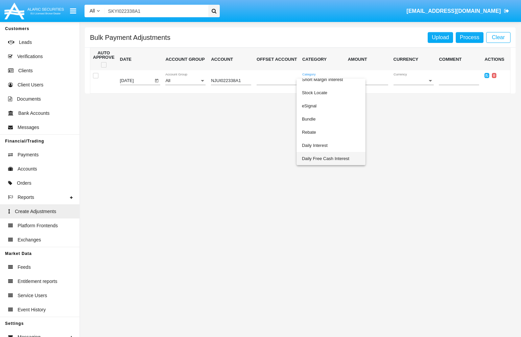
click at [324, 160] on span "Daily Free Cash Interest" at bounding box center [331, 158] width 58 height 13
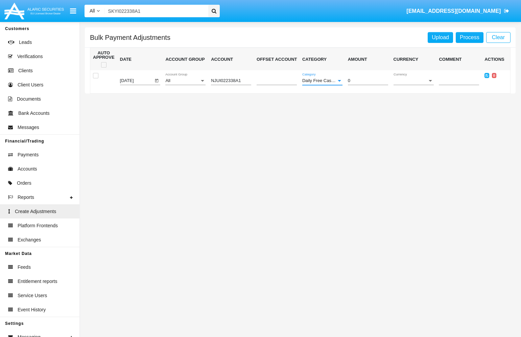
click at [367, 81] on input "0" at bounding box center [368, 80] width 40 height 5
type input "0"
type input "123"
click at [423, 83] on span "Currency" at bounding box center [410, 80] width 34 height 5
click at [423, 83] on span "USD" at bounding box center [413, 85] width 40 height 13
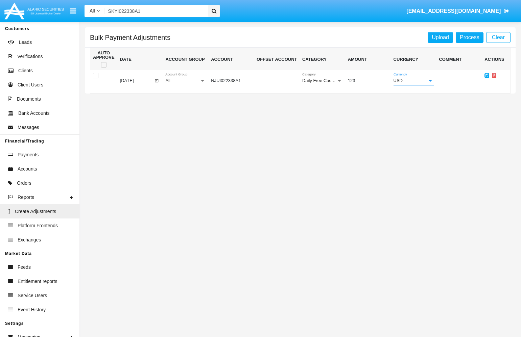
click at [95, 74] on span at bounding box center [95, 75] width 5 height 5
click at [95, 78] on input "checkbox" at bounding box center [95, 78] width 0 height 0
checkbox input "true"
click at [485, 77] on icon at bounding box center [486, 75] width 3 height 3
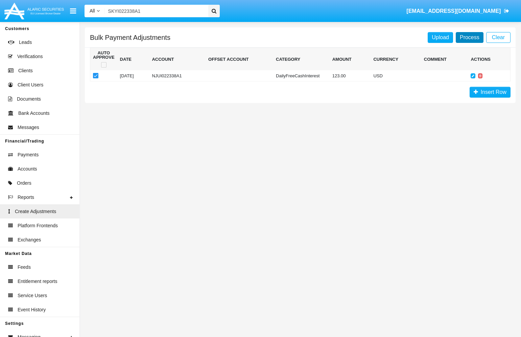
click at [471, 37] on link "Process" at bounding box center [470, 37] width 28 height 11
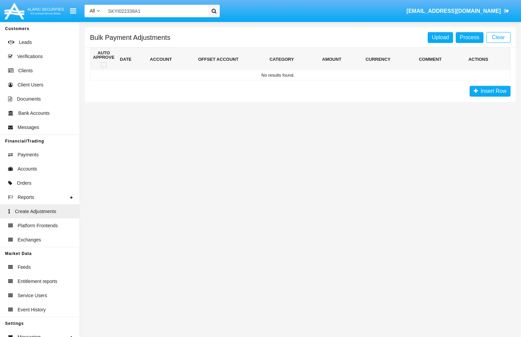
click at [152, 9] on input "SKYI022338A1" at bounding box center [155, 11] width 101 height 13
paste input "NJU"
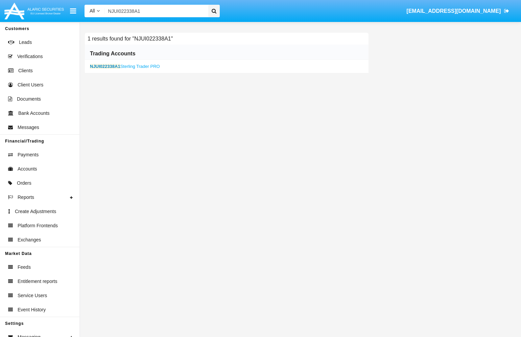
type input "NJUI022338A1"
click at [116, 66] on b "NJUI022338A1" at bounding box center [105, 66] width 30 height 5
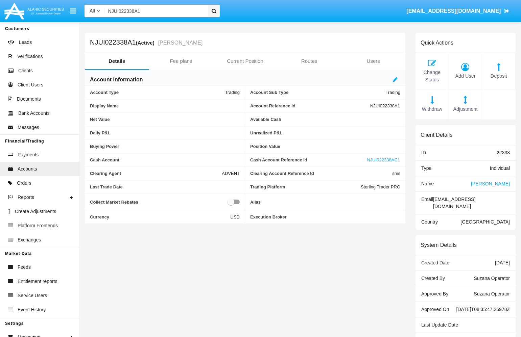
click at [492, 184] on span "[PERSON_NAME]" at bounding box center [490, 183] width 39 height 5
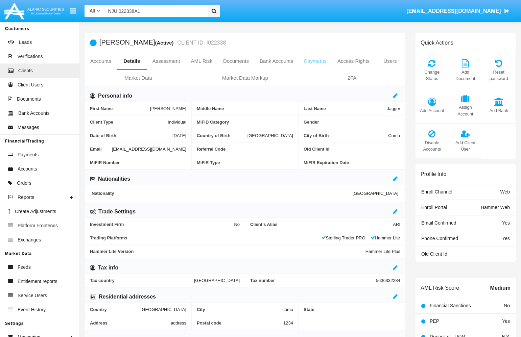
click at [316, 61] on link "Payments" at bounding box center [314, 61] width 33 height 16
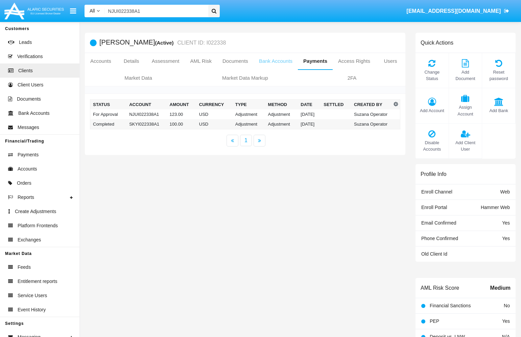
click at [270, 62] on link "Bank Accounts" at bounding box center [276, 61] width 44 height 16
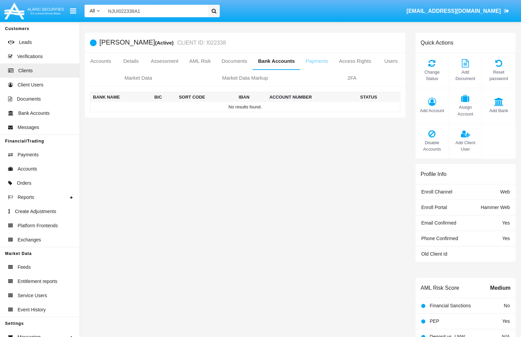
click at [327, 66] on link "Payments" at bounding box center [316, 61] width 33 height 16
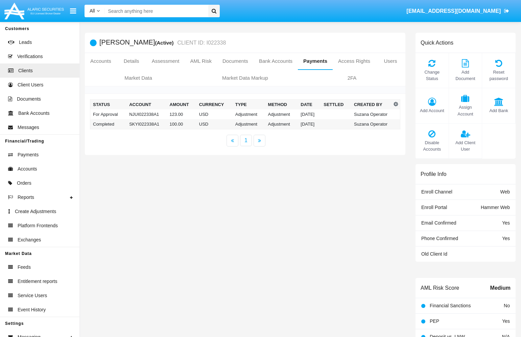
click at [141, 10] on input "Search" at bounding box center [155, 11] width 101 height 13
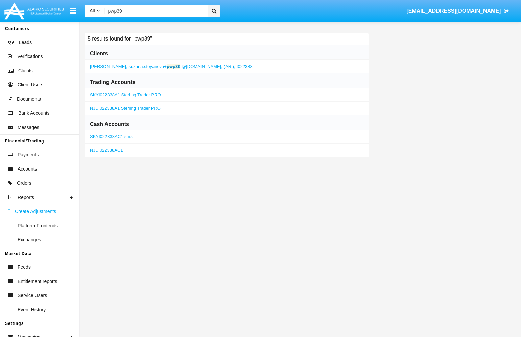
click at [48, 209] on span "Create Adjustments" at bounding box center [35, 211] width 41 height 7
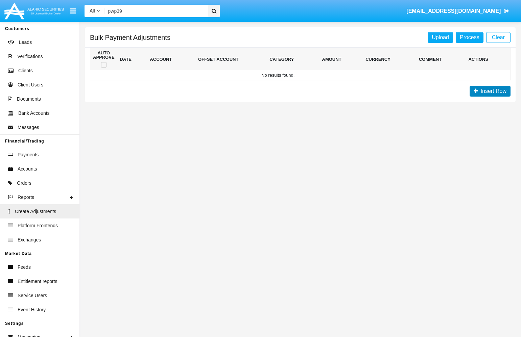
click at [479, 90] on span "Insert Row" at bounding box center [492, 91] width 28 height 6
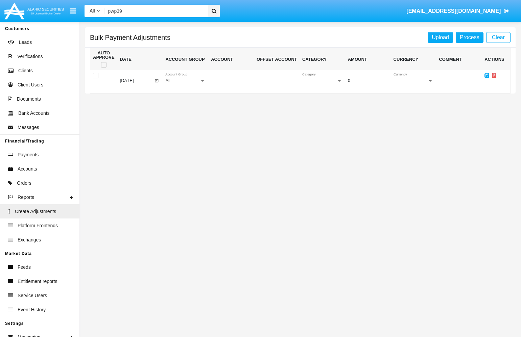
click at [318, 85] on div "Category Category" at bounding box center [322, 79] width 40 height 12
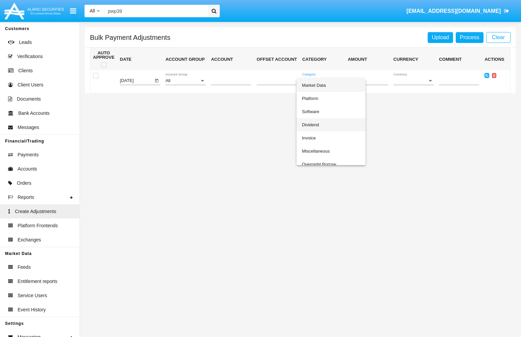
scroll to position [111, 0]
click at [478, 141] on div at bounding box center [260, 168] width 521 height 337
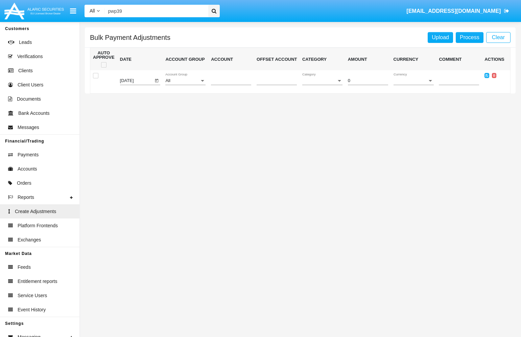
click at [170, 13] on input "pwp39" at bounding box center [155, 11] width 101 height 13
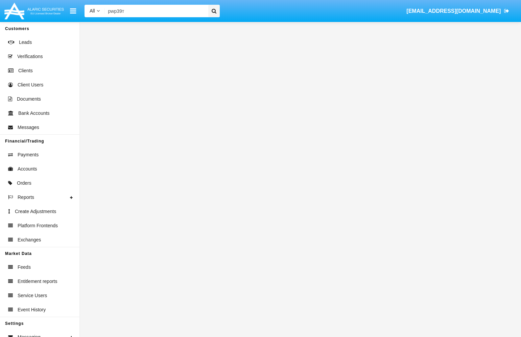
type input "pwp39"
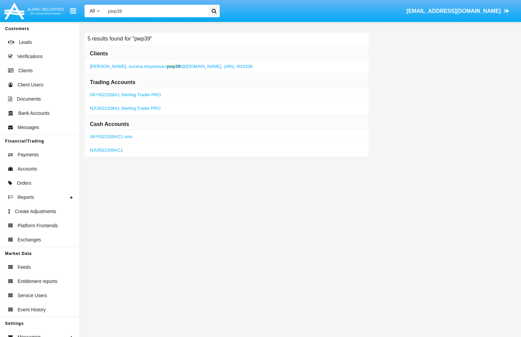
click at [209, 67] on span "suzana.stoyanova+ pwp39 t@alaricsecurities.com," at bounding box center [176, 66] width 94 height 5
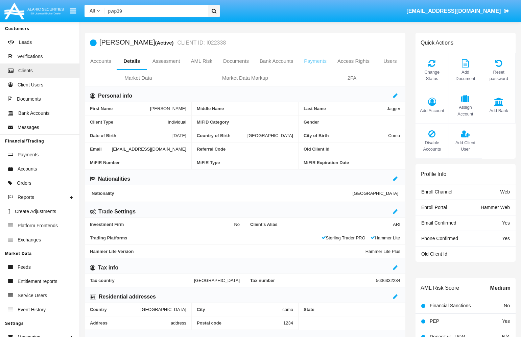
click at [300, 63] on link "Payments" at bounding box center [314, 61] width 33 height 16
